Goal: Information Seeking & Learning: Understand process/instructions

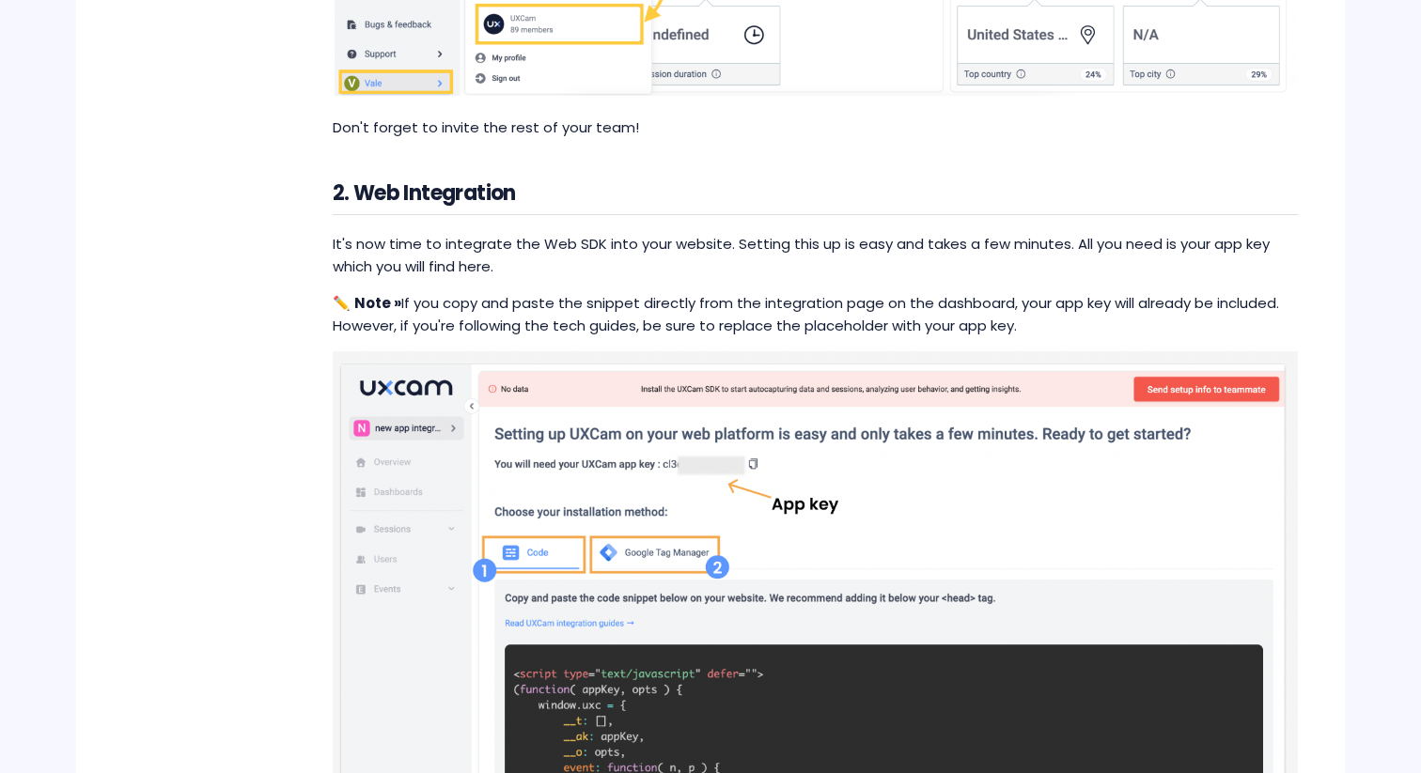
scroll to position [1036, 0]
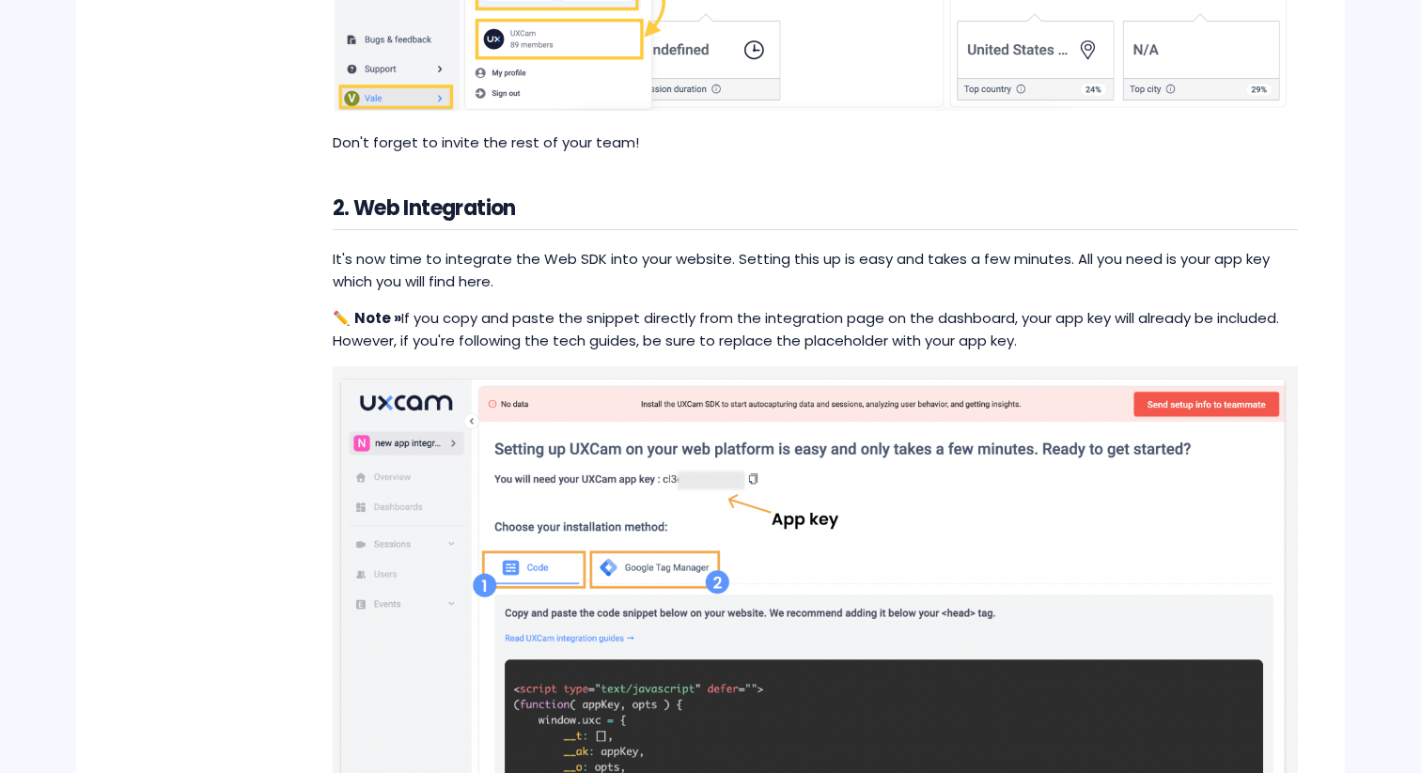
drag, startPoint x: 356, startPoint y: 202, endPoint x: 548, endPoint y: 207, distance: 191.8
click at [548, 207] on h2 "2. Web Integration" at bounding box center [815, 211] width 965 height 39
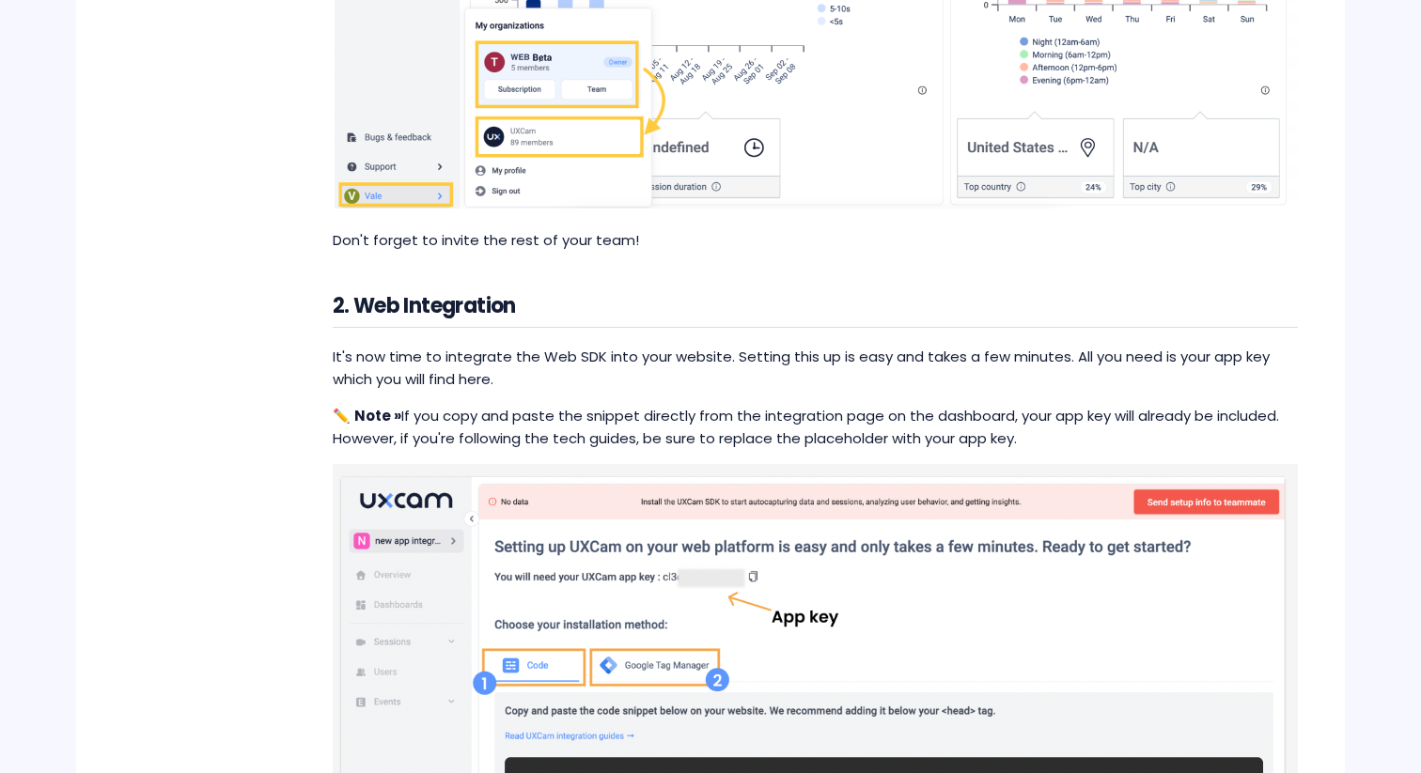
scroll to position [899, 0]
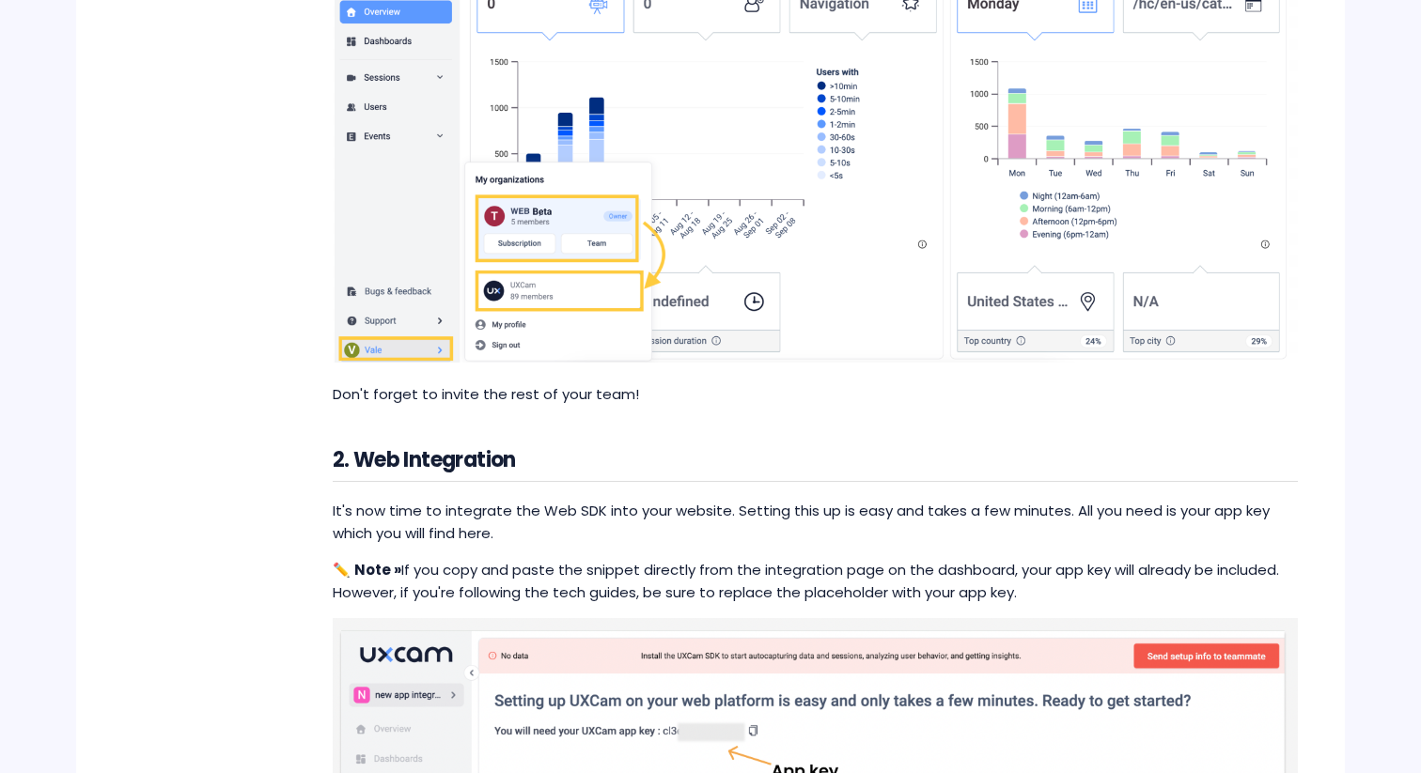
scroll to position [780, 0]
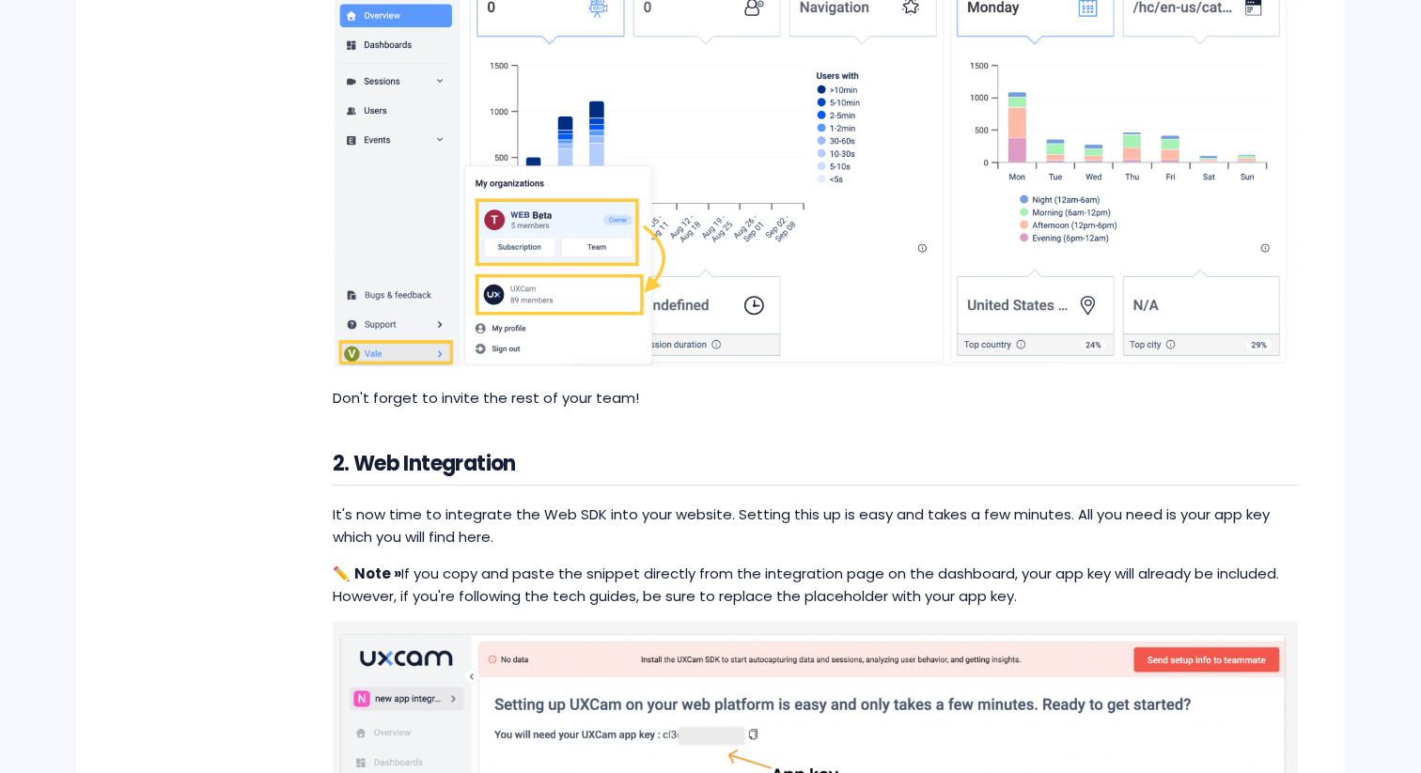
click at [470, 506] on p "It's now time to integrate the Web SDK into your website. Setting this up is ea…" at bounding box center [815, 526] width 965 height 45
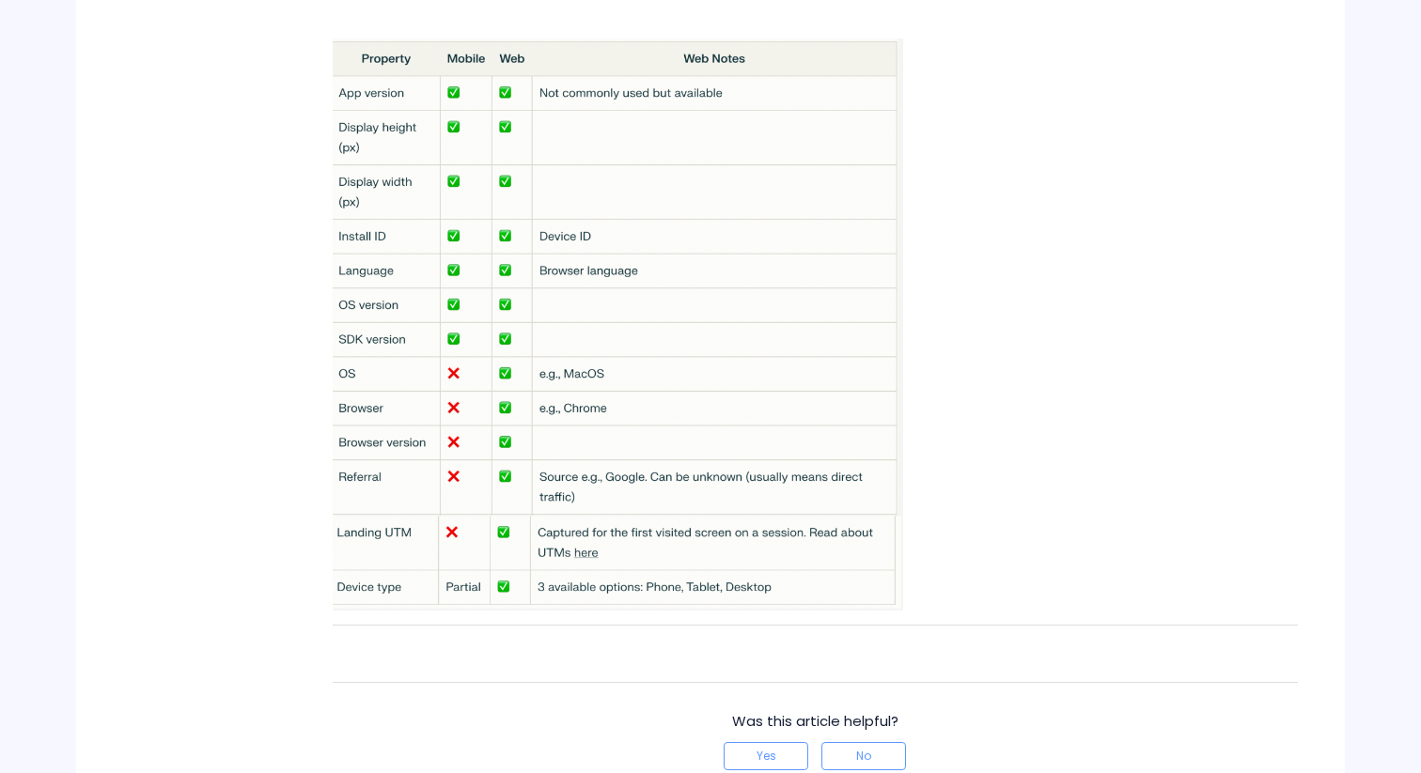
scroll to position [3556, 0]
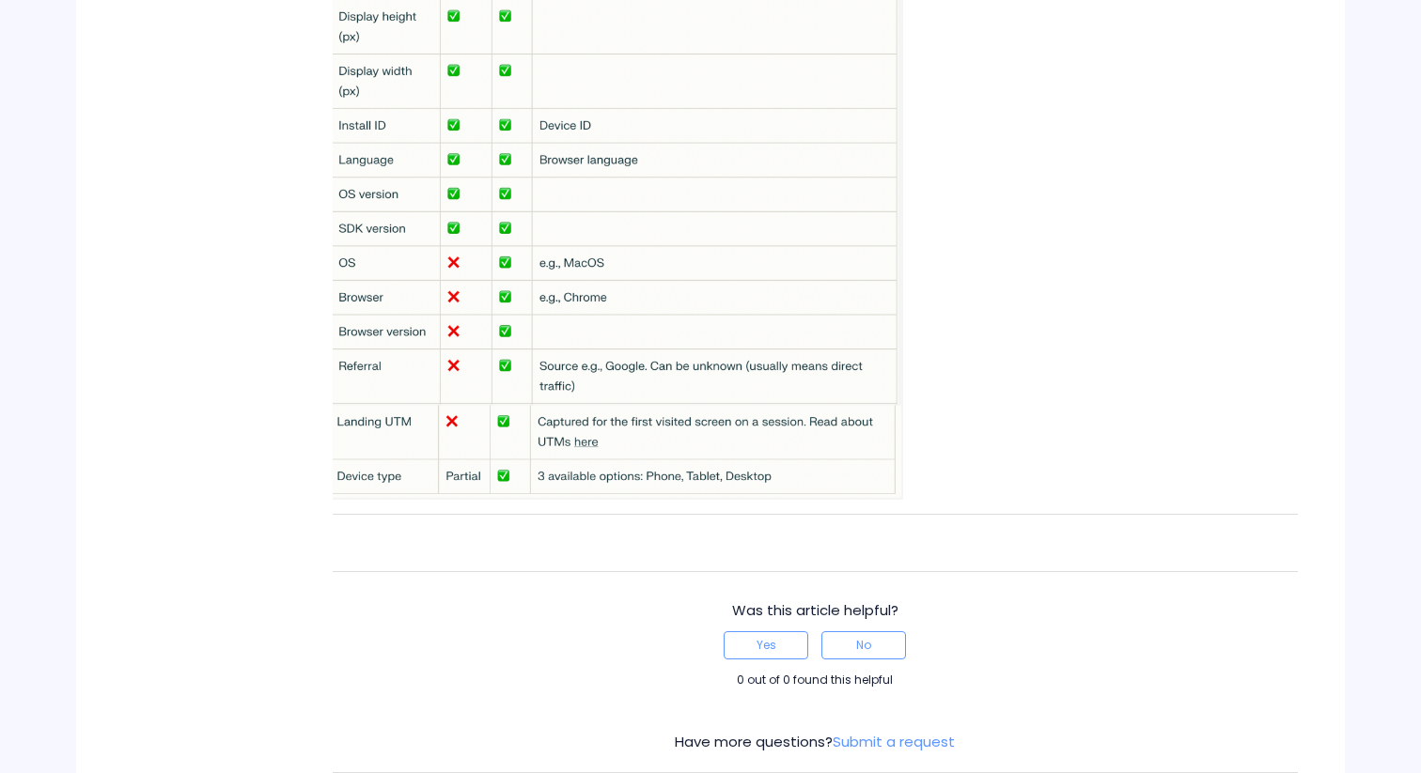
click at [697, 508] on h2 at bounding box center [815, 222] width 965 height 588
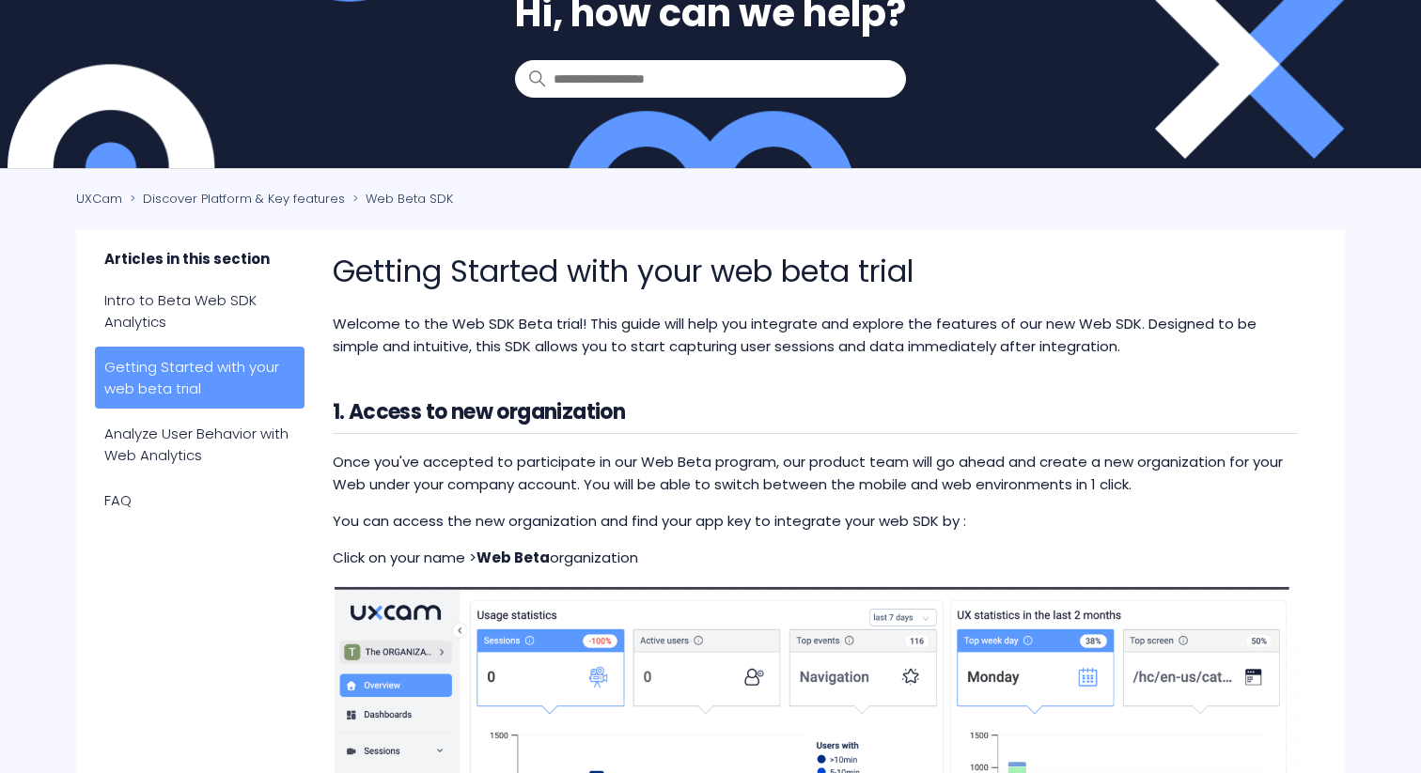
scroll to position [0, 0]
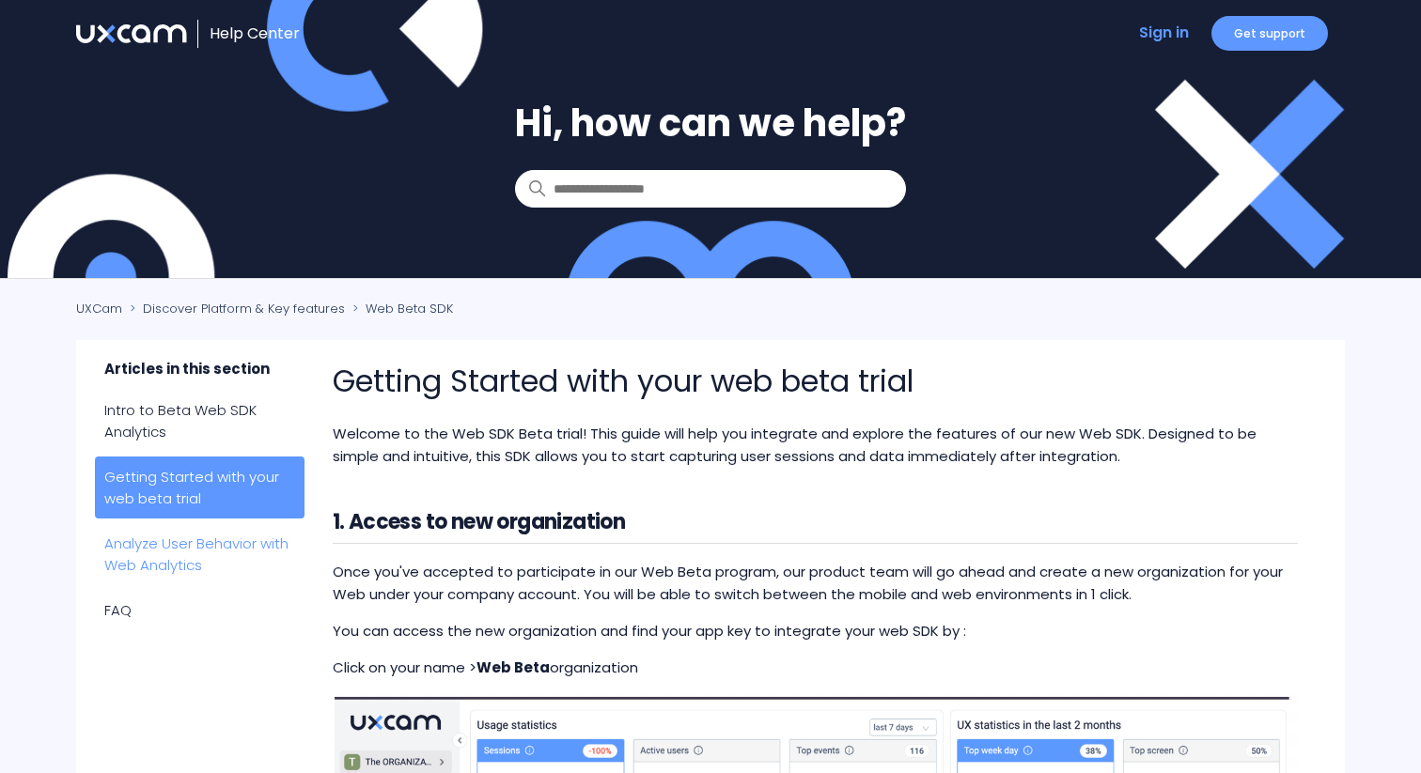
click at [188, 544] on link "Analyze User Behavior with Web Analytics" at bounding box center [200, 554] width 210 height 62
